Goal: Task Accomplishment & Management: Manage account settings

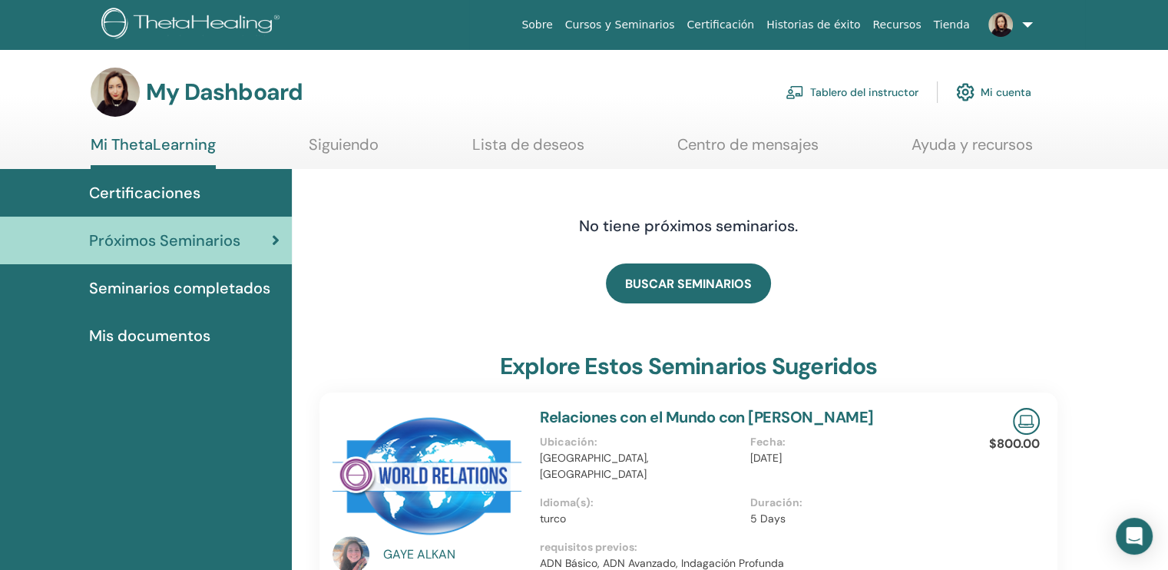
click at [843, 98] on link "Tablero del instructor" at bounding box center [851, 92] width 133 height 34
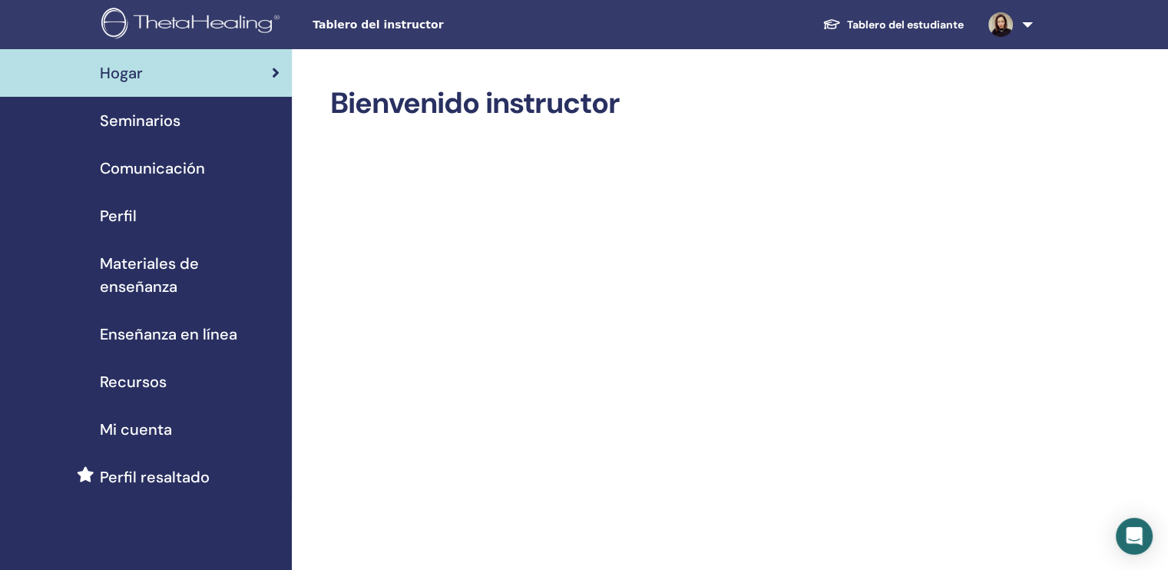
click at [154, 122] on span "Seminarios" at bounding box center [140, 120] width 81 height 23
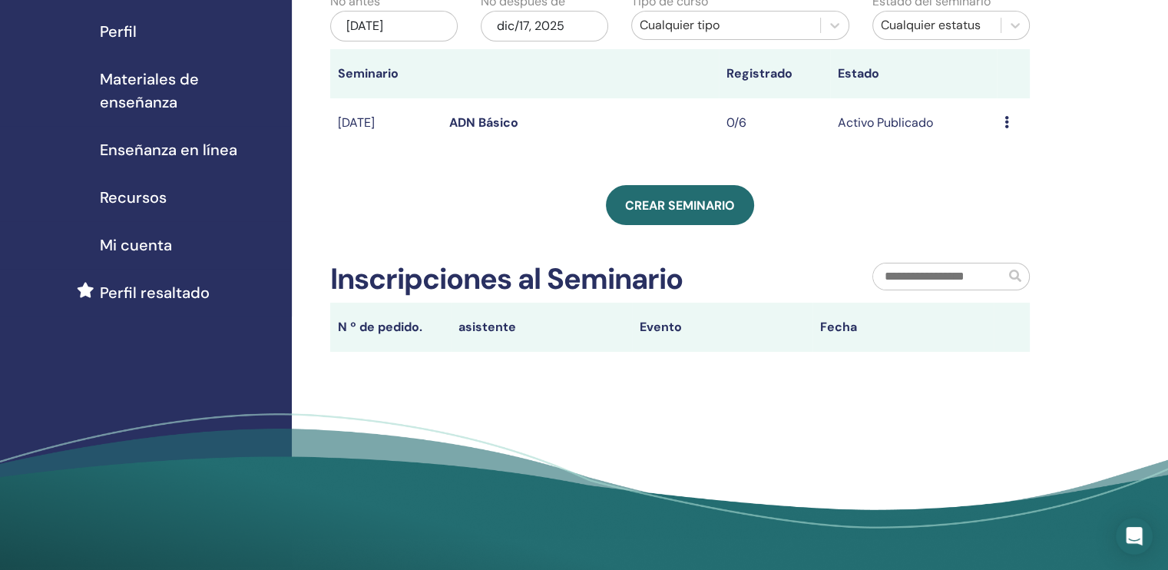
scroll to position [61, 0]
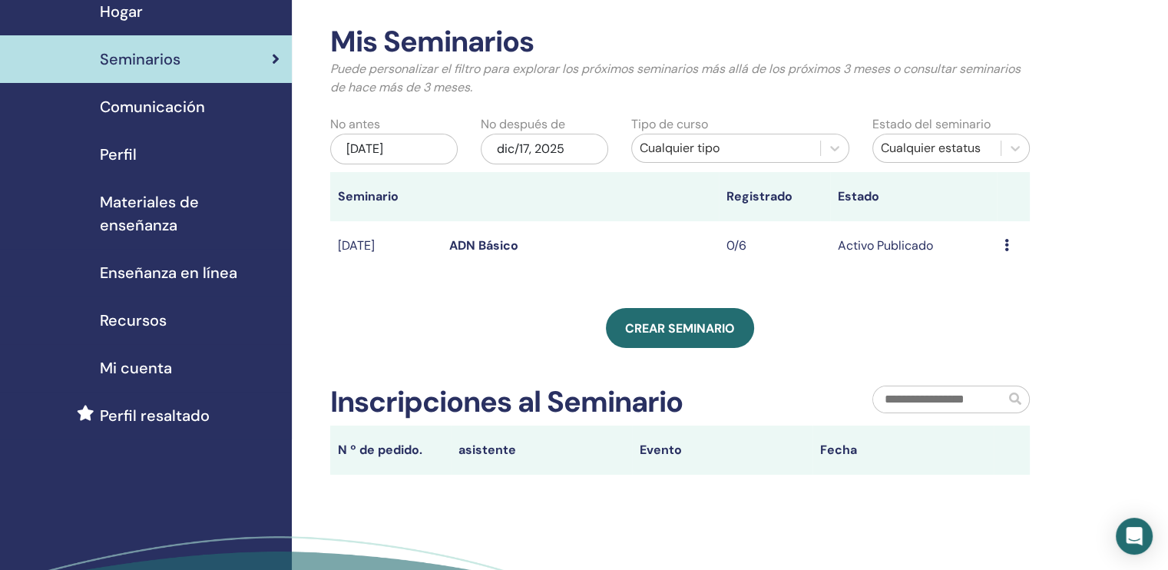
click at [470, 242] on link "ADN Básico" at bounding box center [483, 245] width 69 height 16
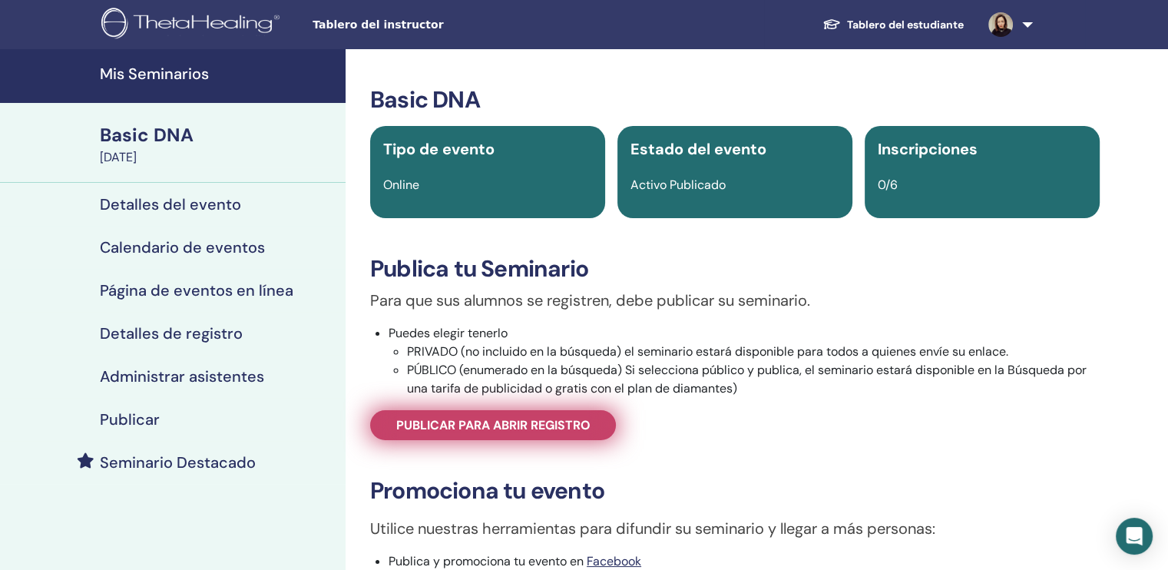
click at [504, 419] on span "Publicar para abrir registro" at bounding box center [493, 425] width 194 height 16
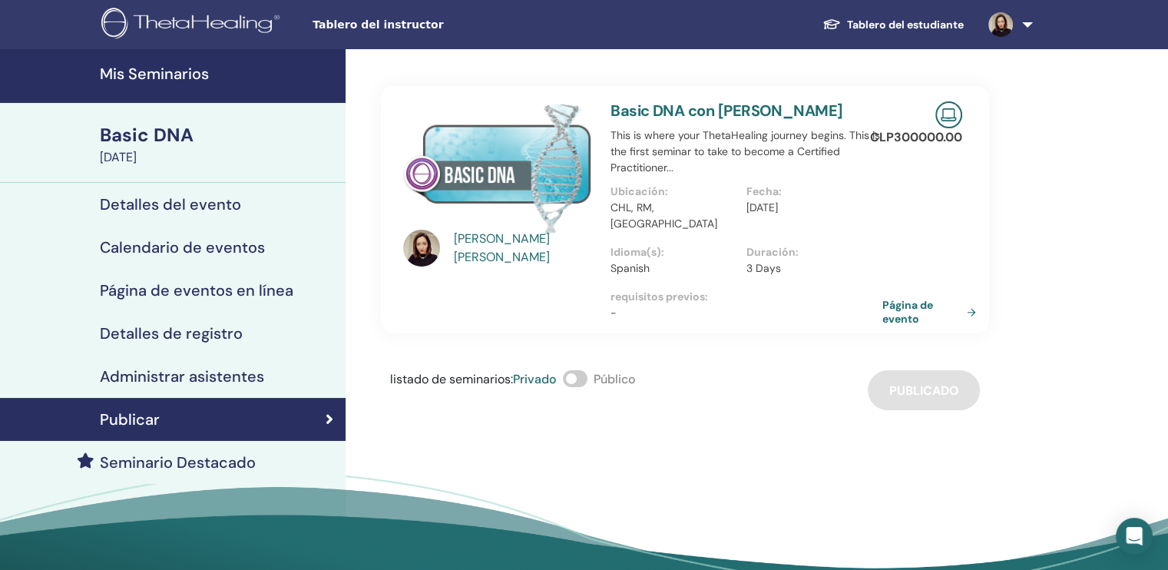
click at [584, 370] on span at bounding box center [575, 378] width 25 height 17
click at [685, 403] on div "Daniela Díaz Basic DNA con Daniela Díaz This is where your ThetaHealing journey…" at bounding box center [735, 337] width 779 height 576
